Goal: Information Seeking & Learning: Check status

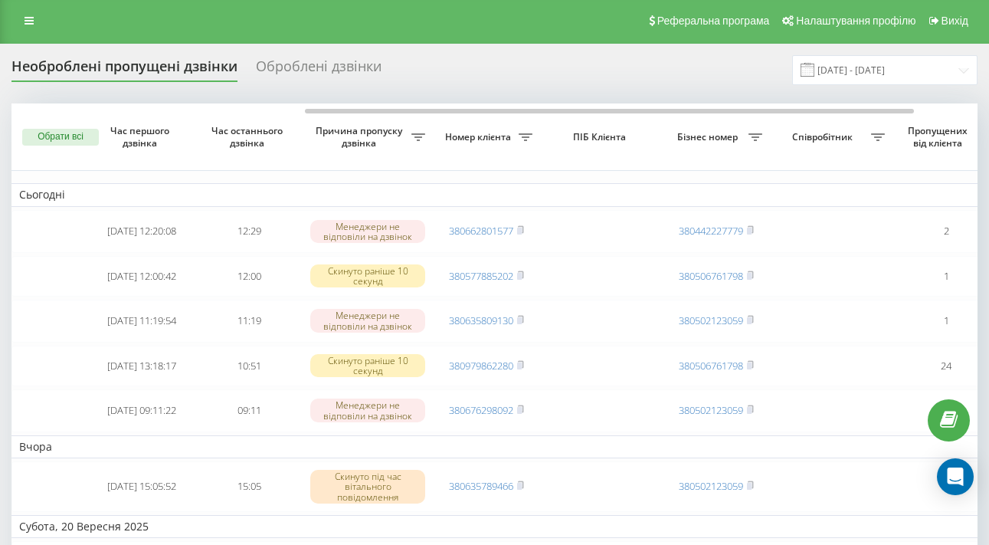
scroll to position [0, 180]
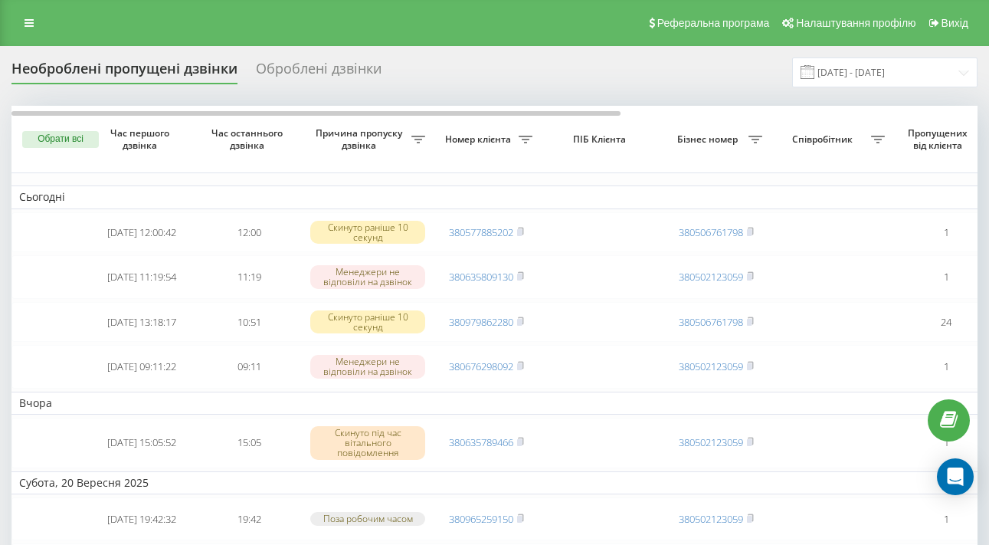
click at [47, 37] on div "Реферальна програма Налаштування профілю Вихід" at bounding box center [494, 23] width 989 height 46
click at [33, 28] on icon at bounding box center [29, 23] width 9 height 11
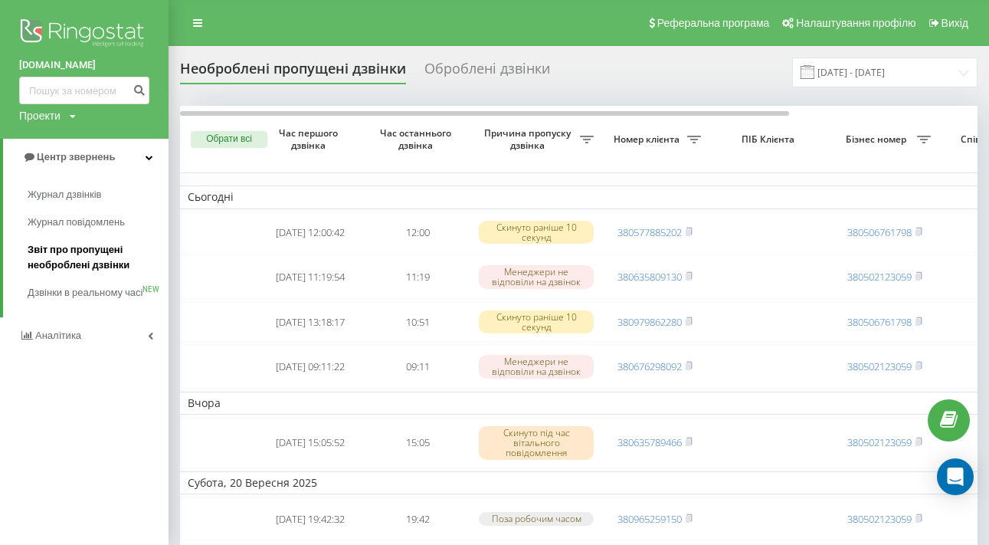
click at [93, 263] on span "Звіт про пропущені необроблені дзвінки" at bounding box center [94, 257] width 133 height 31
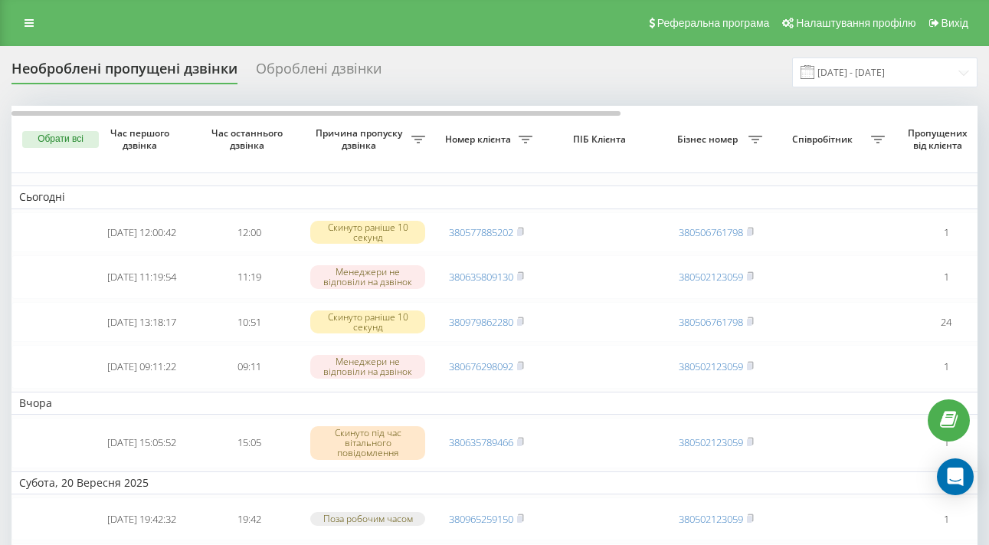
click at [335, 77] on div "Оброблені дзвінки" at bounding box center [319, 73] width 126 height 24
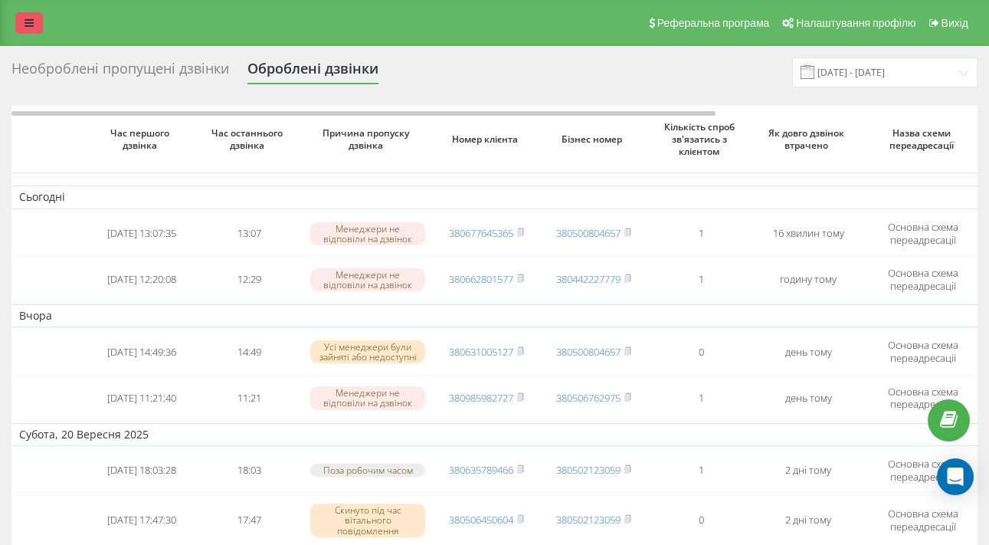
click at [28, 27] on icon at bounding box center [29, 23] width 9 height 11
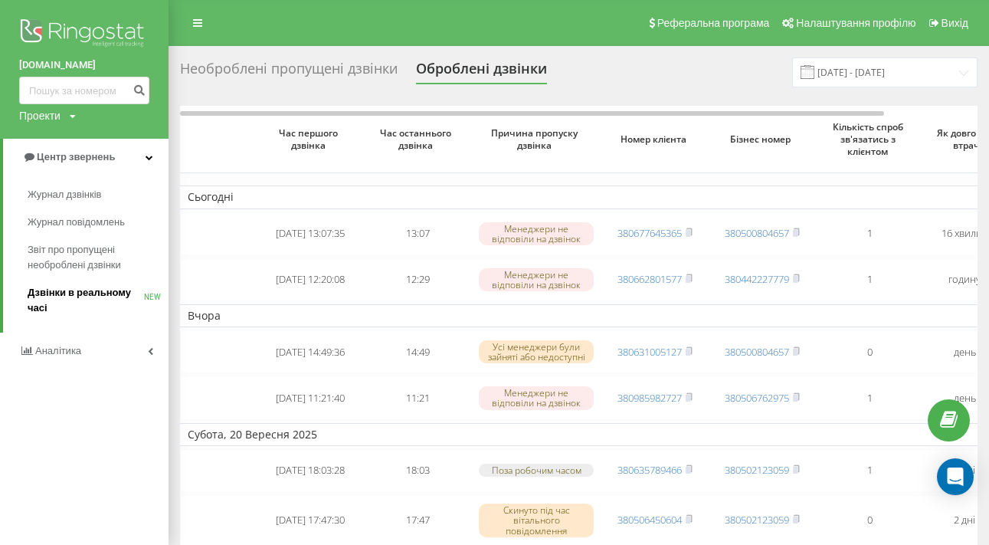
click at [90, 293] on span "Дзвінки в реальному часі" at bounding box center [86, 300] width 116 height 31
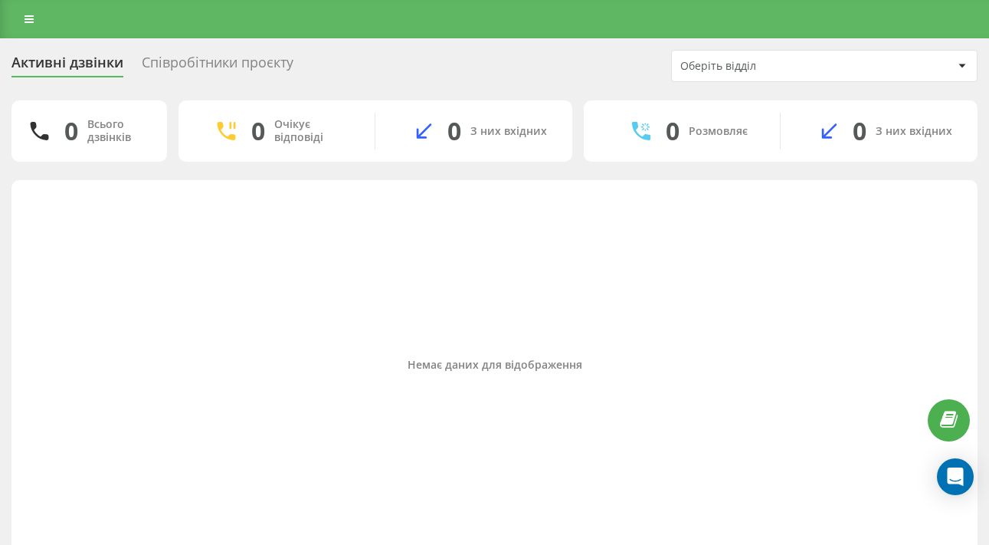
click at [254, 70] on div "Співробітники проєкту" at bounding box center [218, 66] width 152 height 24
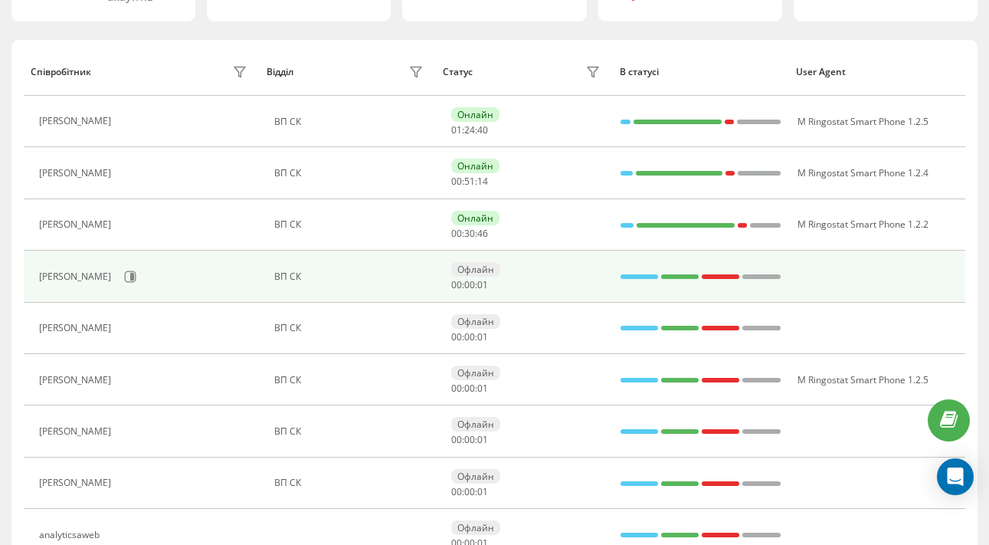
scroll to position [152, 0]
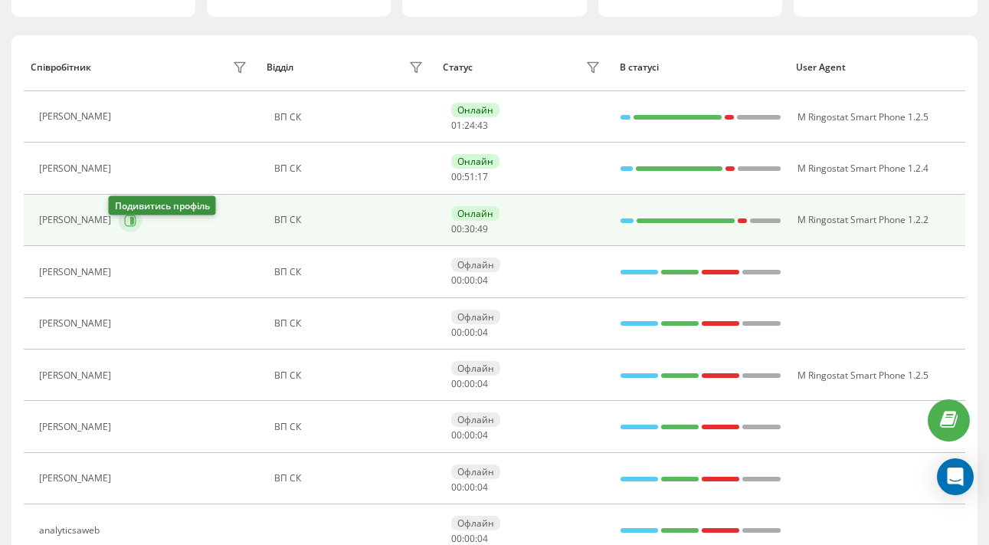
click at [124, 227] on icon at bounding box center [130, 221] width 12 height 12
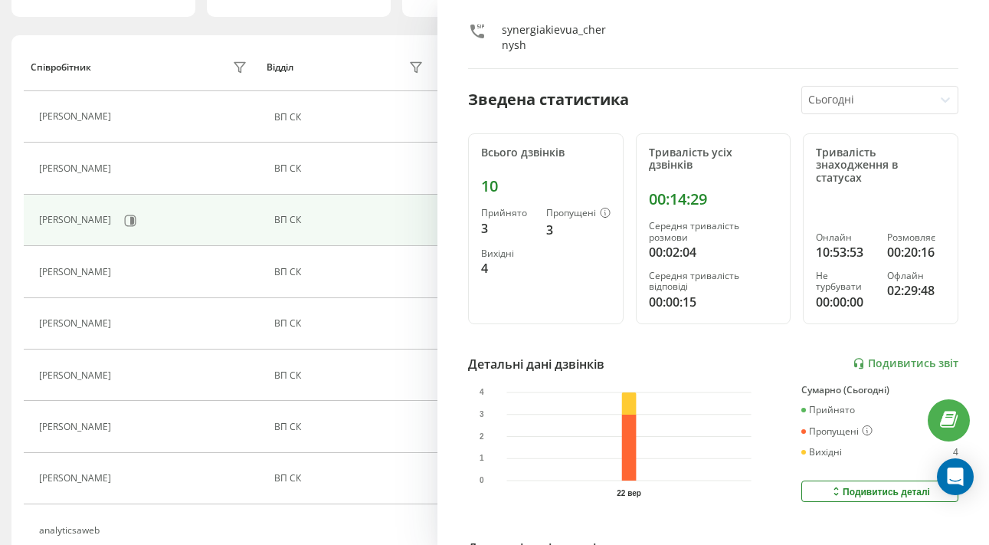
scroll to position [112, 0]
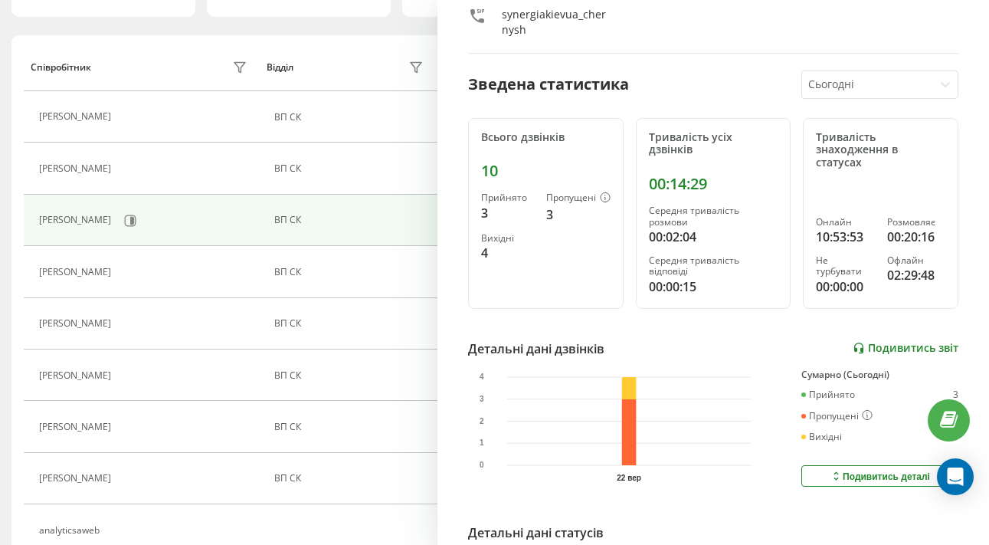
click at [920, 342] on link "Подивитись звіт" at bounding box center [906, 348] width 106 height 13
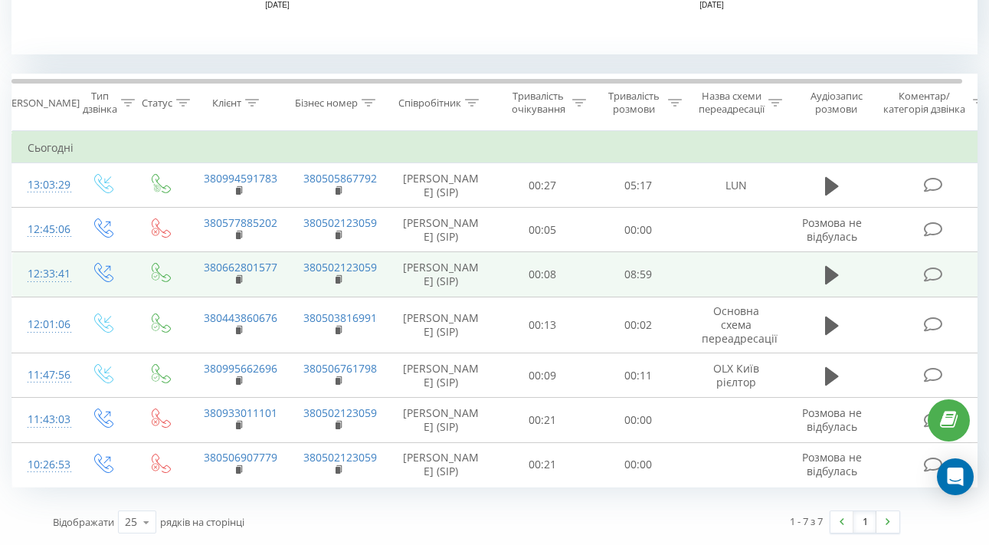
scroll to position [600, 0]
